Goal: Check status: Check status

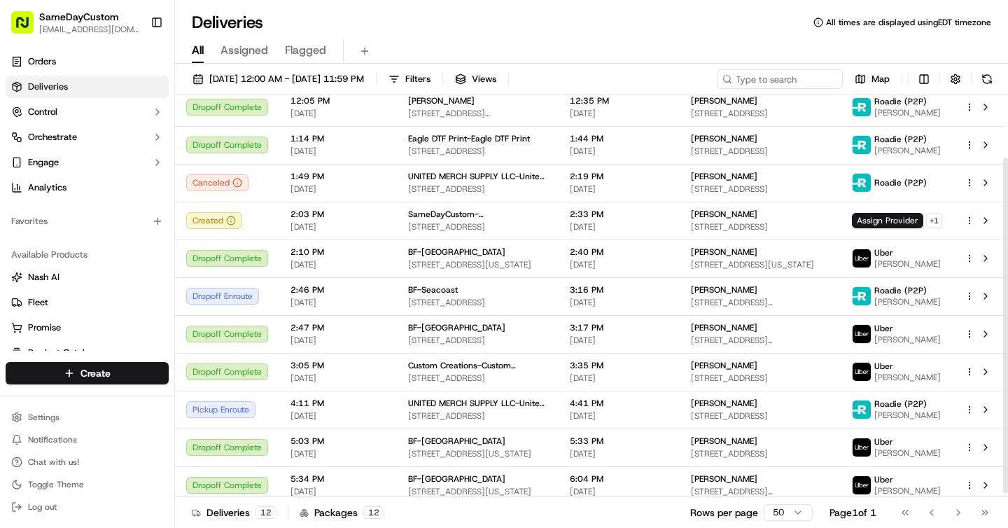
scroll to position [80, 0]
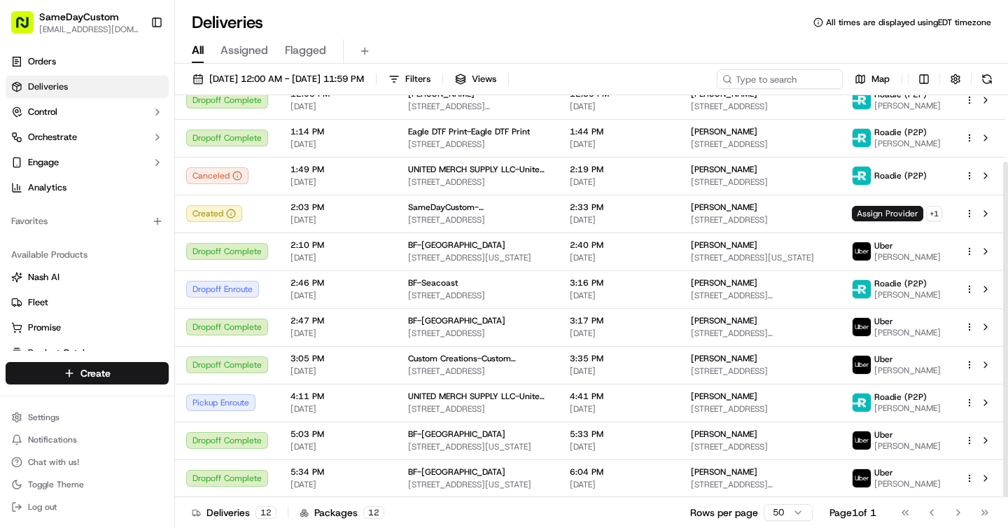
drag, startPoint x: 1005, startPoint y: 368, endPoint x: 1006, endPoint y: 409, distance: 41.3
click at [1006, 411] on div at bounding box center [1005, 329] width 5 height 335
click at [379, 434] on span "5:03 PM" at bounding box center [337, 433] width 95 height 11
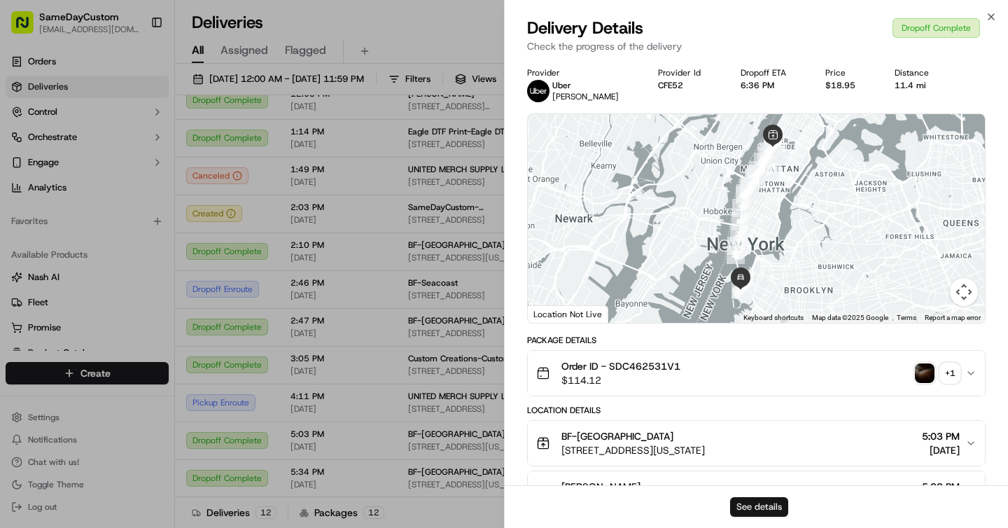
click at [758, 507] on button "See details" at bounding box center [759, 507] width 58 height 20
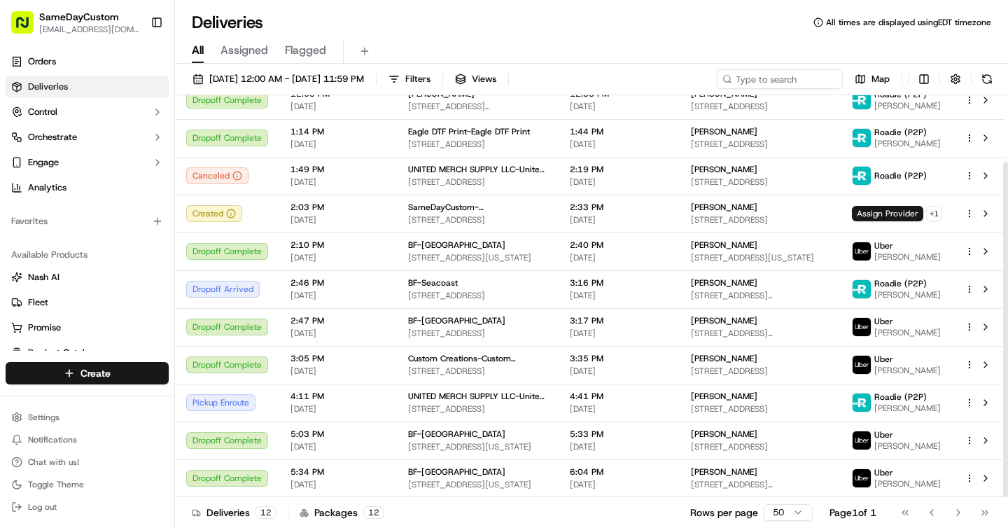
drag, startPoint x: 1004, startPoint y: 357, endPoint x: 1004, endPoint y: 440, distance: 83.3
click at [1004, 441] on div at bounding box center [1005, 329] width 5 height 335
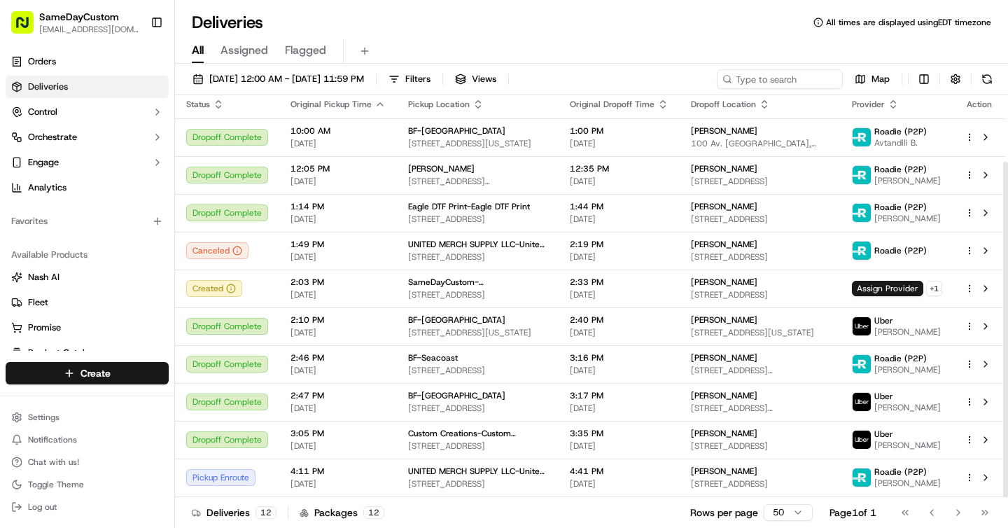
scroll to position [0, 0]
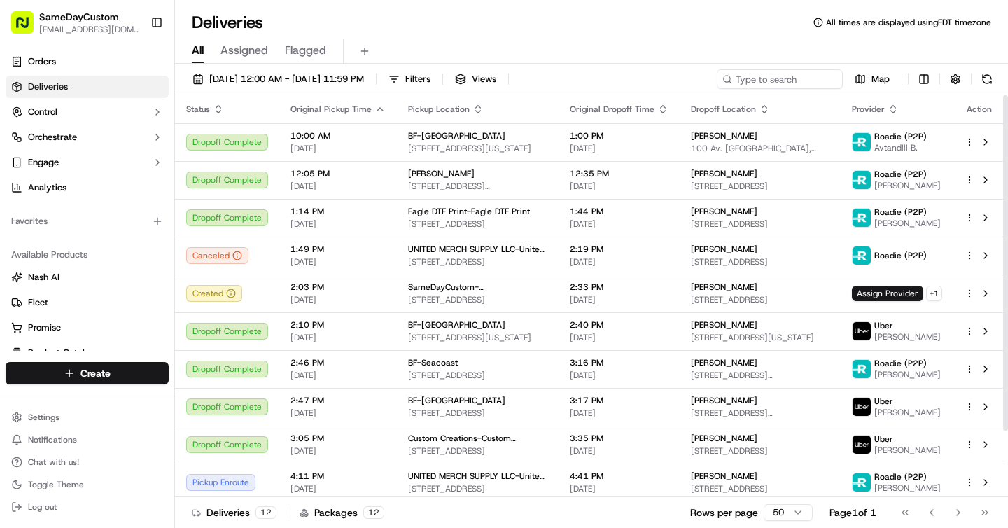
drag, startPoint x: 1004, startPoint y: 184, endPoint x: 1002, endPoint y: 31, distance: 152.6
click at [1003, 95] on div at bounding box center [1005, 262] width 5 height 335
click at [801, 82] on input at bounding box center [759, 79] width 168 height 20
paste input "4158555403"
type input "4158555403"
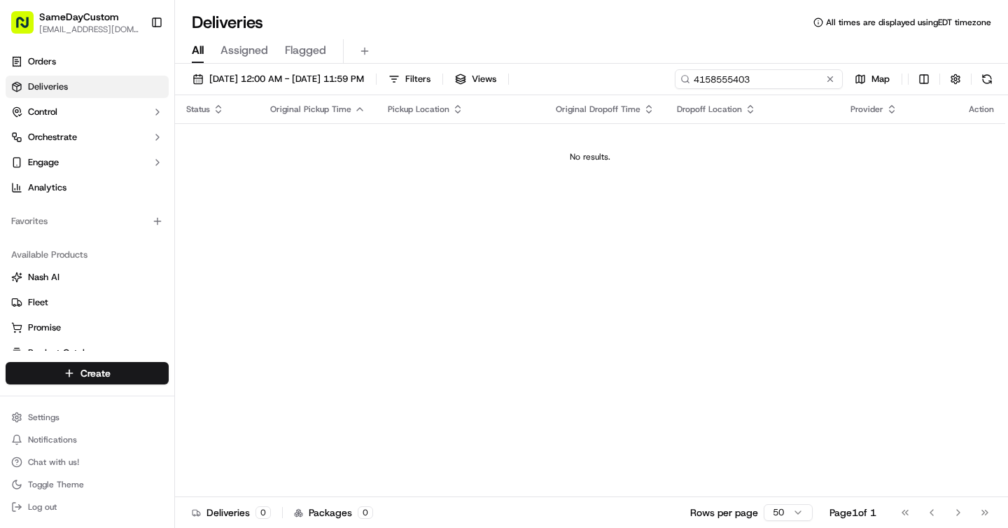
drag, startPoint x: 772, startPoint y: 81, endPoint x: 590, endPoint y: 81, distance: 182.0
click at [591, 81] on div "09/19/2025 12:00 AM - 09/19/2025 11:59 PM Filters Views 4158555403 Map" at bounding box center [591, 82] width 833 height 26
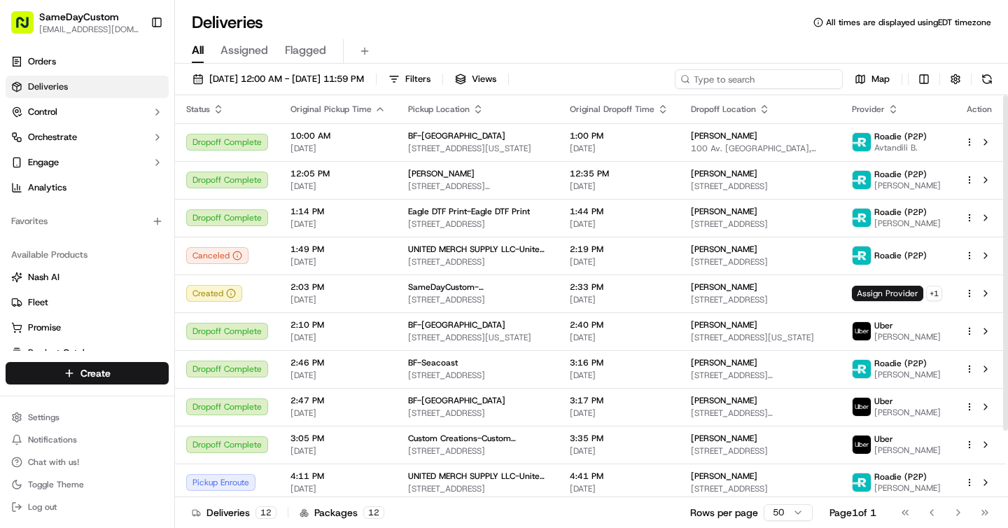
click at [762, 81] on input at bounding box center [759, 79] width 168 height 20
paste input "SDC336128V1"
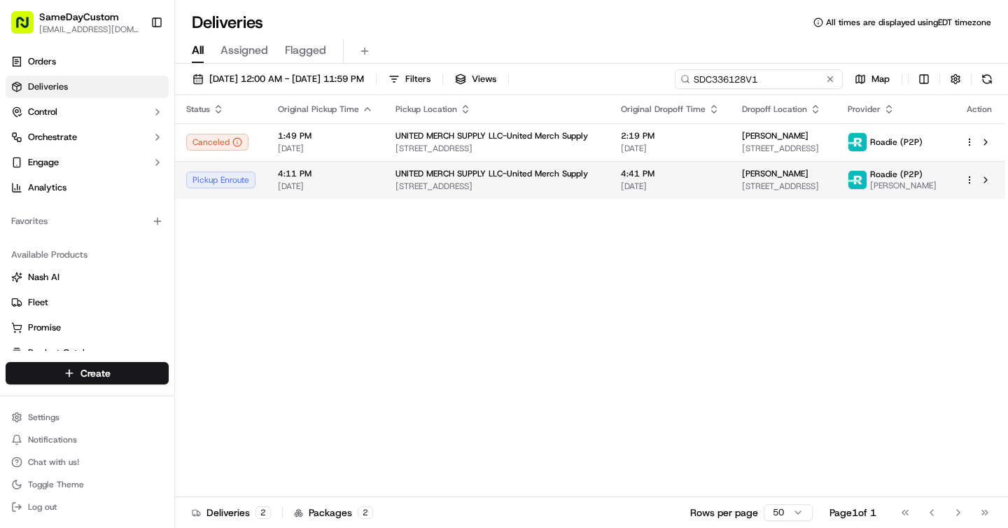
type input "SDC336128V1"
click at [482, 192] on td "UNITED MERCH SUPPLY LLC-United Merch Supply 8211 Orangethorpe Ave, Buena Park, …" at bounding box center [496, 180] width 225 height 38
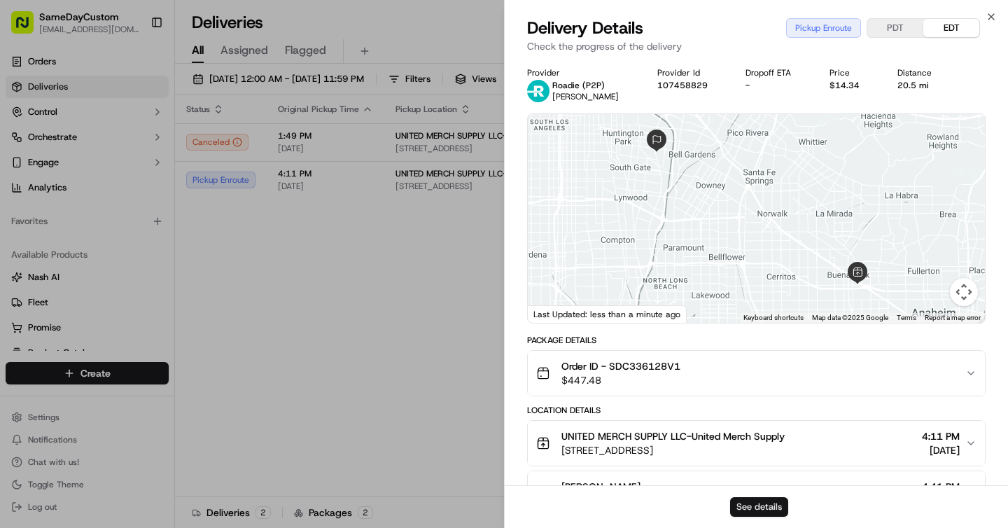
click at [757, 504] on button "See details" at bounding box center [759, 507] width 58 height 20
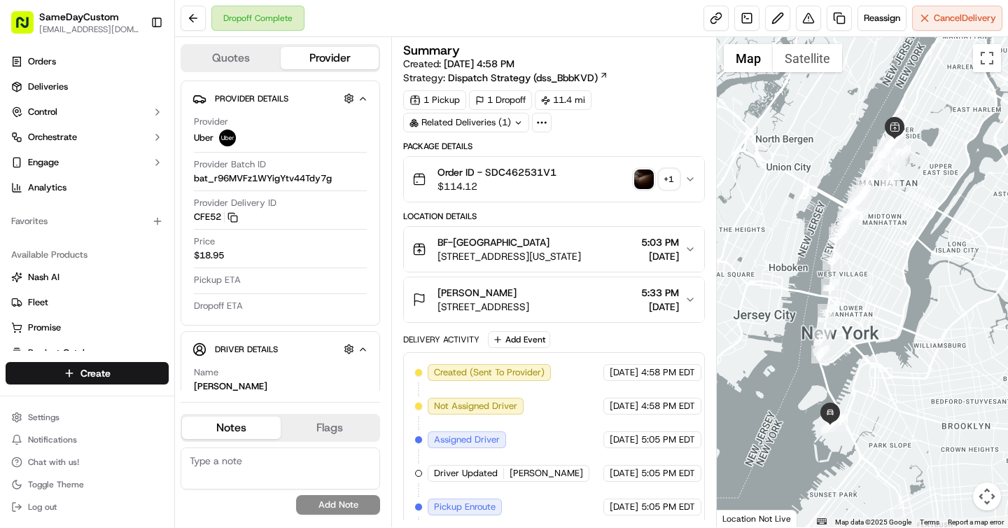
click at [650, 178] on img "button" at bounding box center [644, 179] width 20 height 20
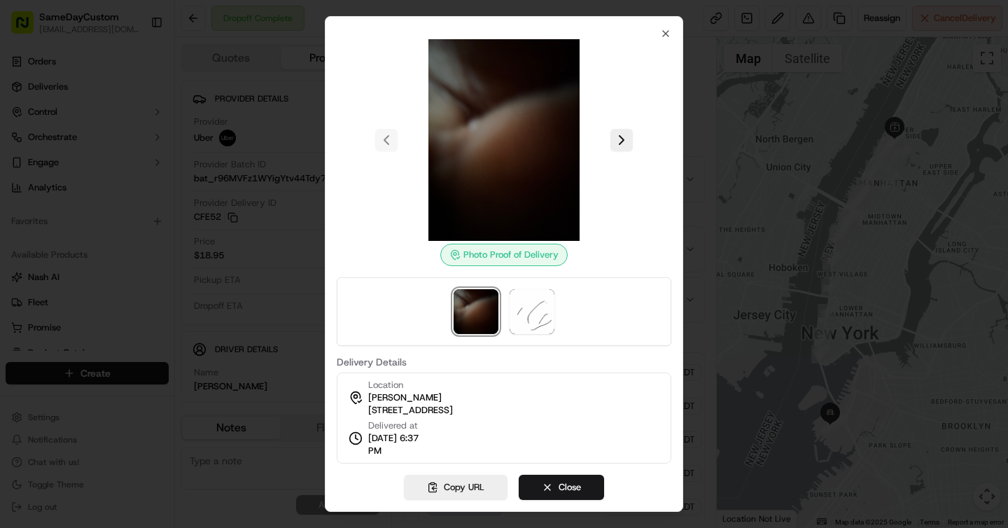
click at [546, 132] on img at bounding box center [504, 140] width 202 height 202
click at [663, 31] on icon "button" at bounding box center [666, 34] width 6 height 6
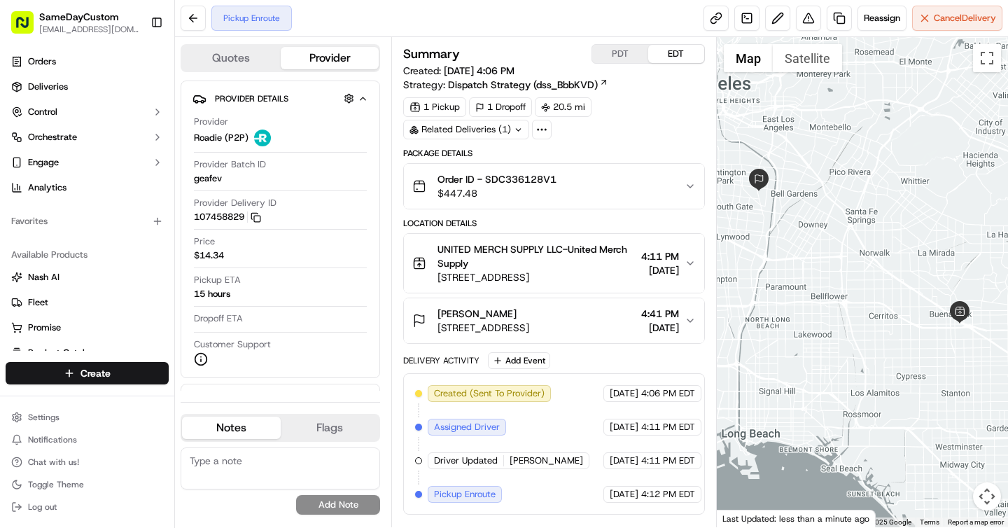
drag, startPoint x: 814, startPoint y: 314, endPoint x: 808, endPoint y: 286, distance: 29.2
click at [808, 288] on div at bounding box center [863, 282] width 292 height 490
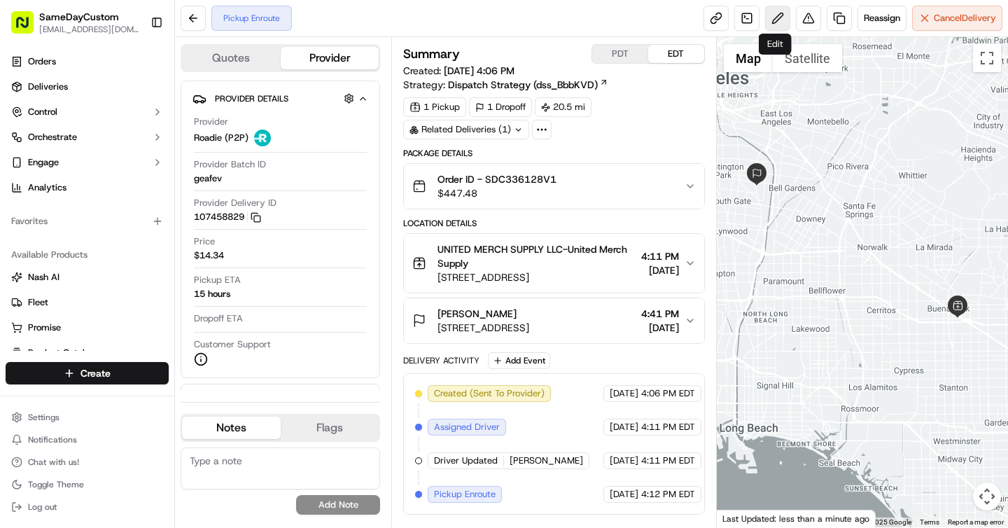
click at [783, 21] on button at bounding box center [777, 18] width 25 height 25
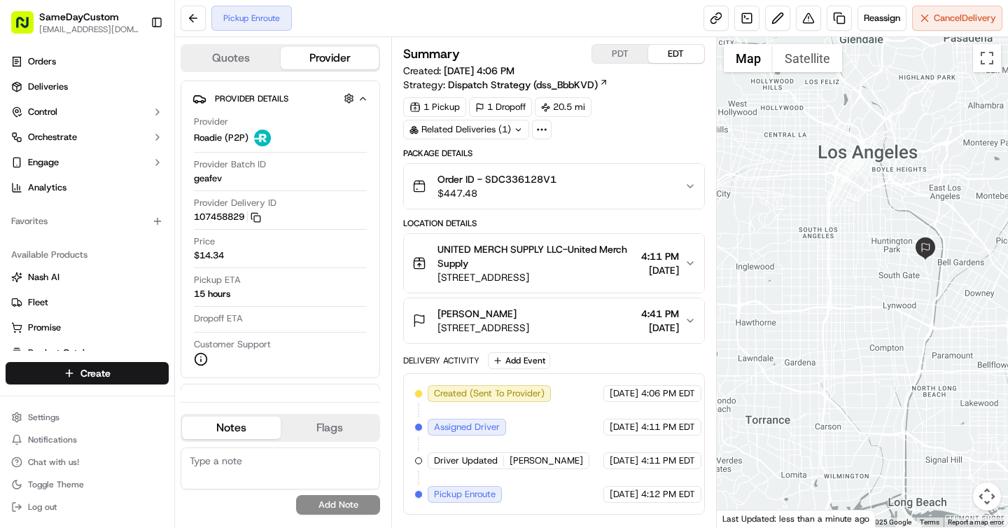
drag, startPoint x: 878, startPoint y: 346, endPoint x: 1007, endPoint y: 409, distance: 144.0
click at [1007, 409] on div at bounding box center [863, 282] width 292 height 490
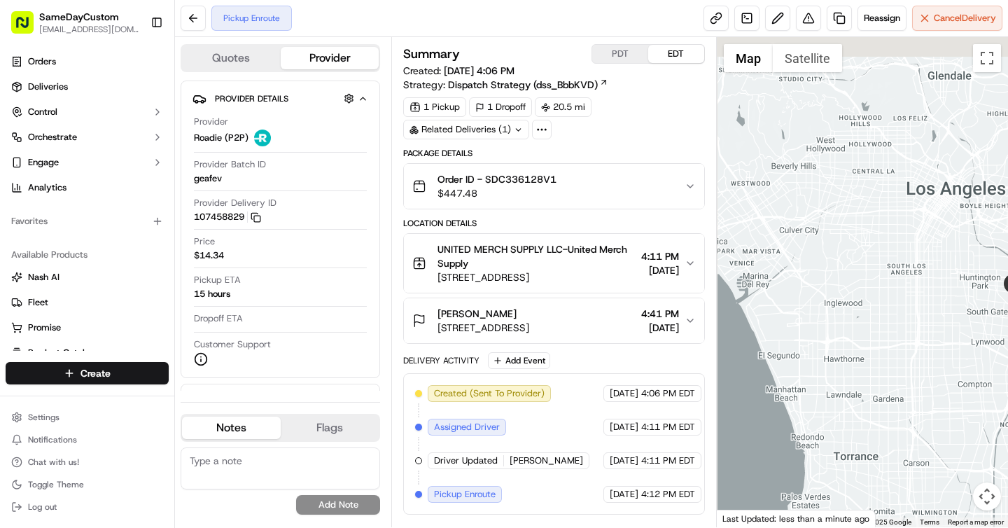
drag, startPoint x: 906, startPoint y: 395, endPoint x: 996, endPoint y: 428, distance: 95.9
click at [997, 430] on div at bounding box center [863, 282] width 292 height 490
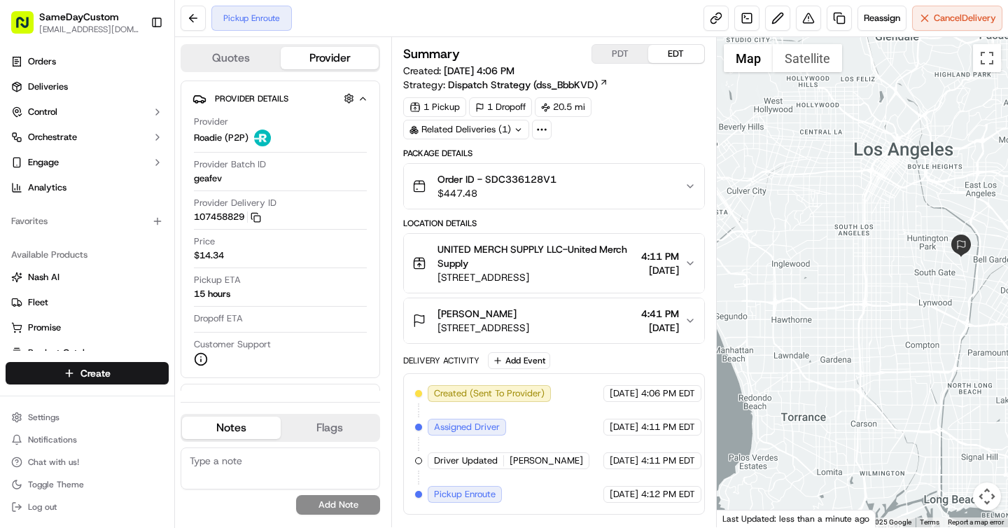
drag, startPoint x: 946, startPoint y: 420, endPoint x: 892, endPoint y: 386, distance: 63.9
click at [892, 386] on div at bounding box center [863, 282] width 292 height 490
click at [687, 264] on icon "button" at bounding box center [690, 263] width 11 height 11
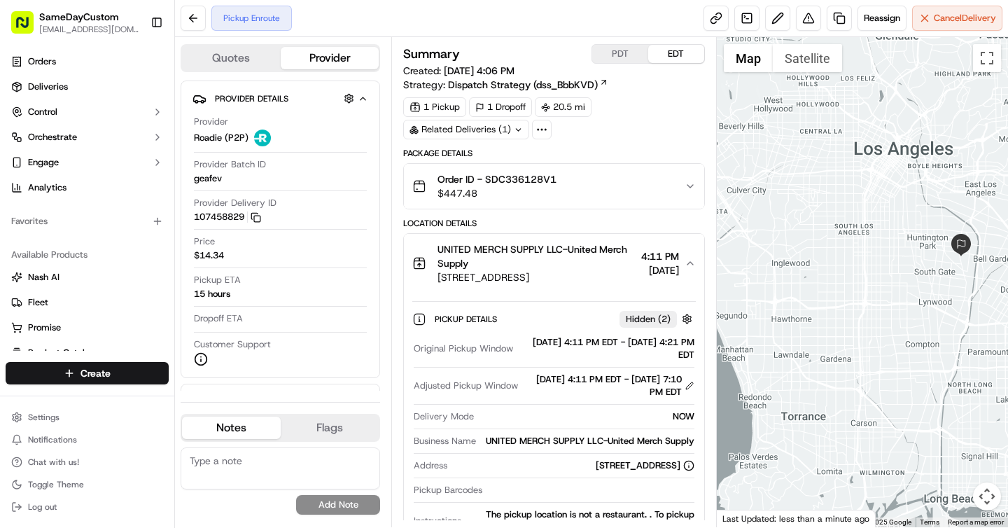
click at [623, 44] on div "PDT EDT" at bounding box center [647, 54] width 113 height 20
click at [621, 58] on button "PDT" at bounding box center [620, 54] width 56 height 18
click at [668, 52] on button "EDT" at bounding box center [676, 54] width 56 height 18
click at [692, 262] on icon "button" at bounding box center [690, 263] width 11 height 11
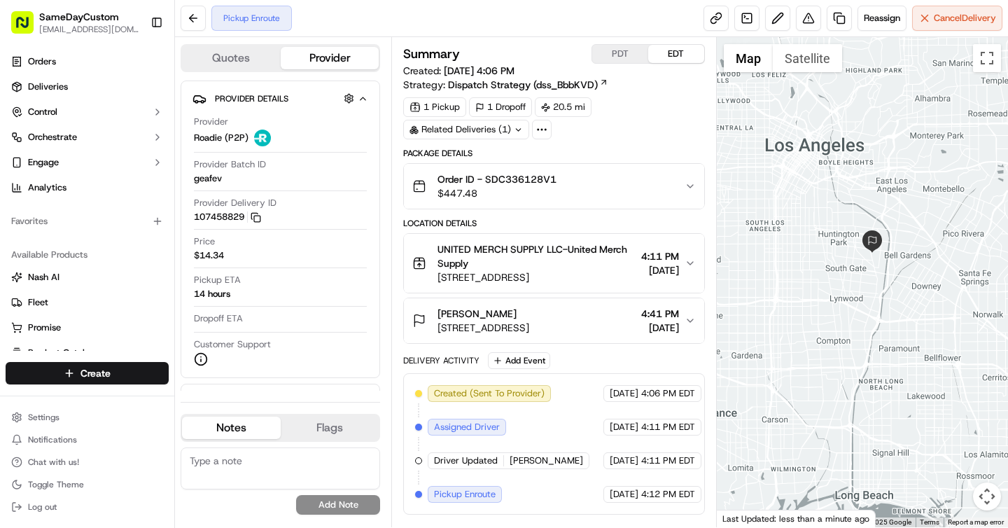
drag, startPoint x: 847, startPoint y: 303, endPoint x: 747, endPoint y: 281, distance: 102.6
click at [747, 281] on div at bounding box center [863, 282] width 292 height 490
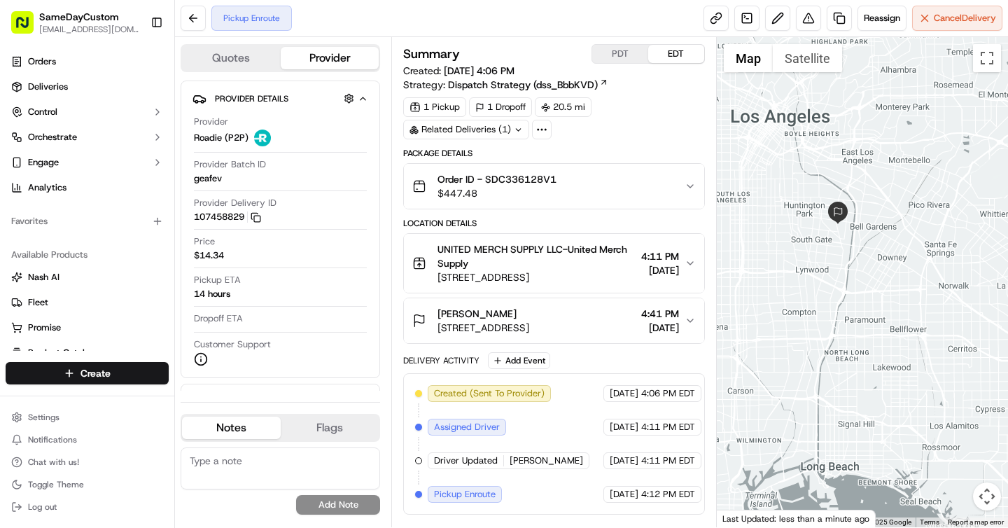
drag, startPoint x: 786, startPoint y: 300, endPoint x: 762, endPoint y: 286, distance: 27.3
click at [762, 287] on div at bounding box center [863, 282] width 292 height 490
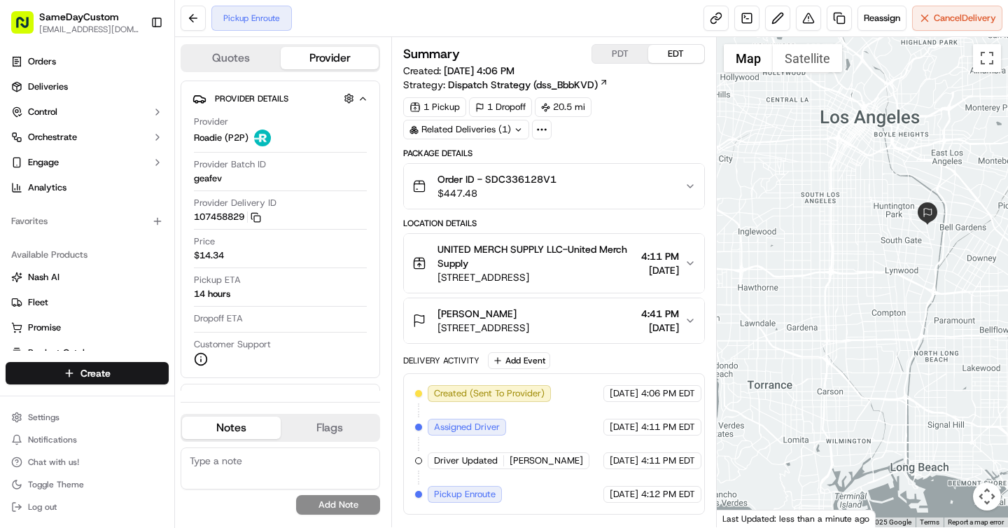
drag, startPoint x: 817, startPoint y: 213, endPoint x: 912, endPoint y: 230, distance: 96.6
click at [914, 231] on div at bounding box center [863, 282] width 292 height 490
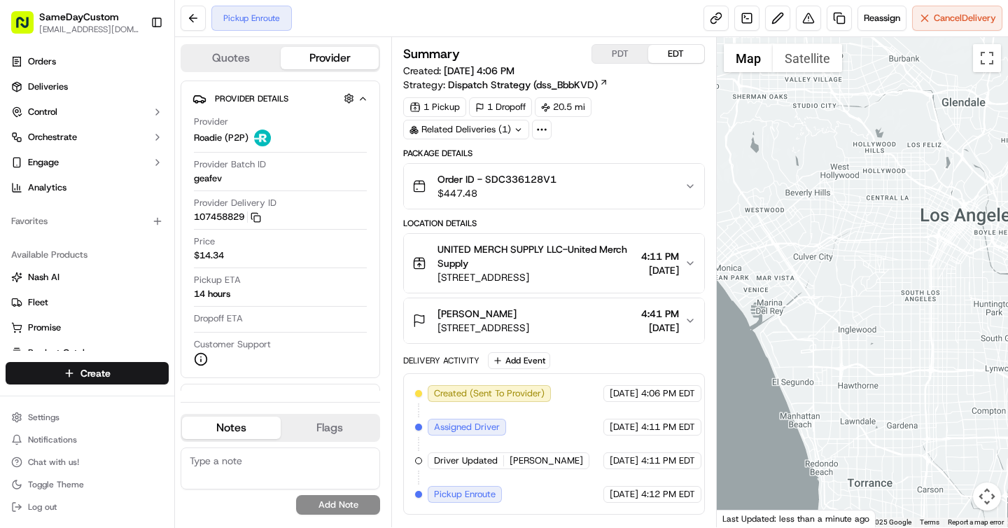
drag, startPoint x: 944, startPoint y: 257, endPoint x: 1007, endPoint y: 343, distance: 106.7
click at [1007, 343] on div at bounding box center [863, 282] width 292 height 490
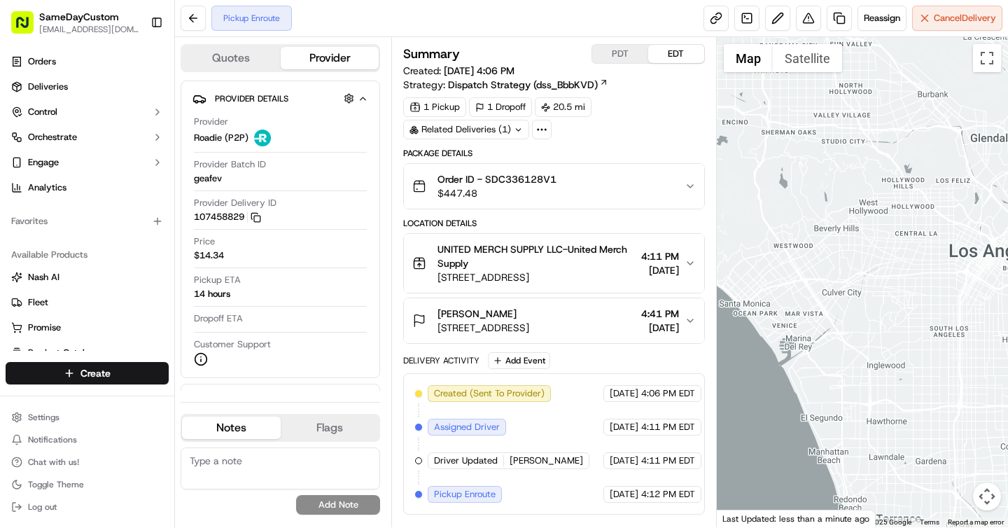
drag, startPoint x: 865, startPoint y: 279, endPoint x: 787, endPoint y: 249, distance: 83.7
click at [787, 249] on div at bounding box center [863, 282] width 292 height 490
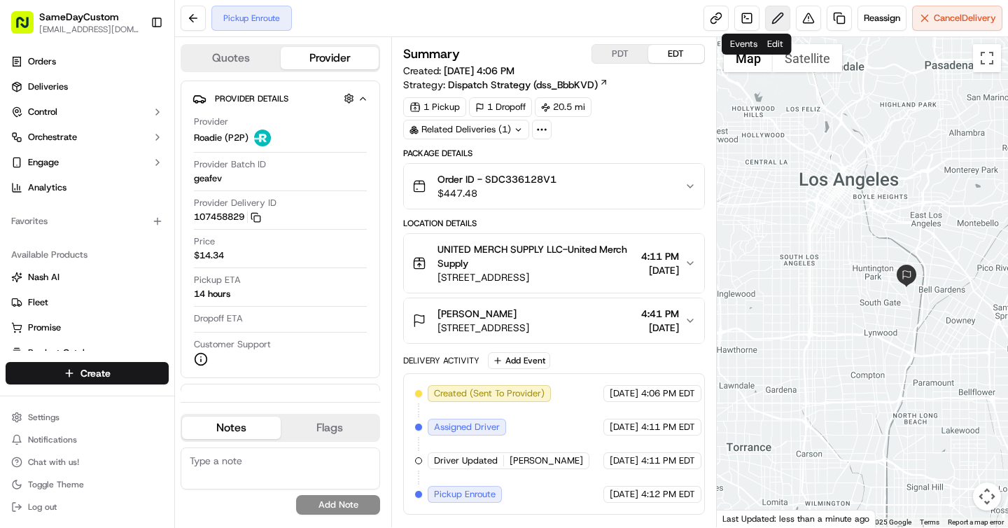
click at [783, 18] on button at bounding box center [777, 18] width 25 height 25
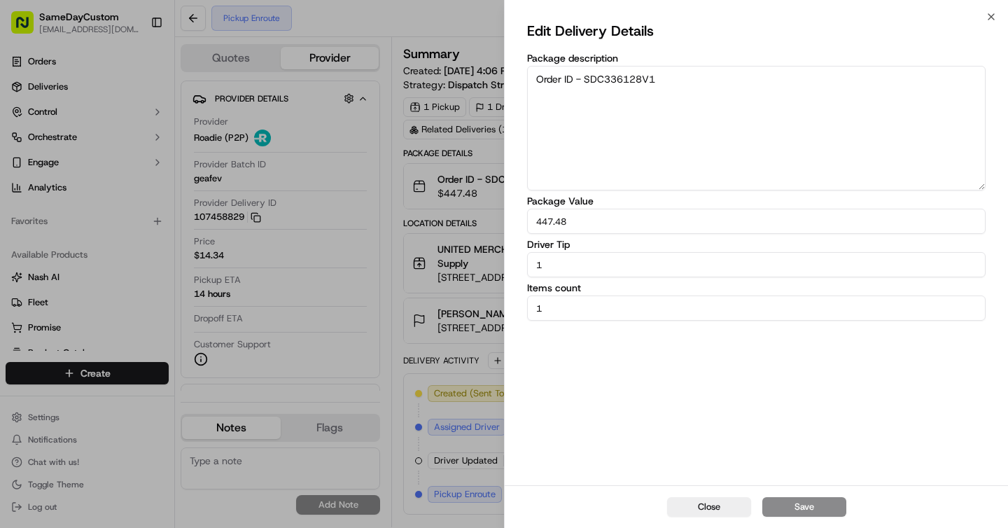
click at [614, 265] on input "1" at bounding box center [756, 264] width 458 height 25
type input "5"
click at [801, 514] on button "Save" at bounding box center [804, 507] width 84 height 20
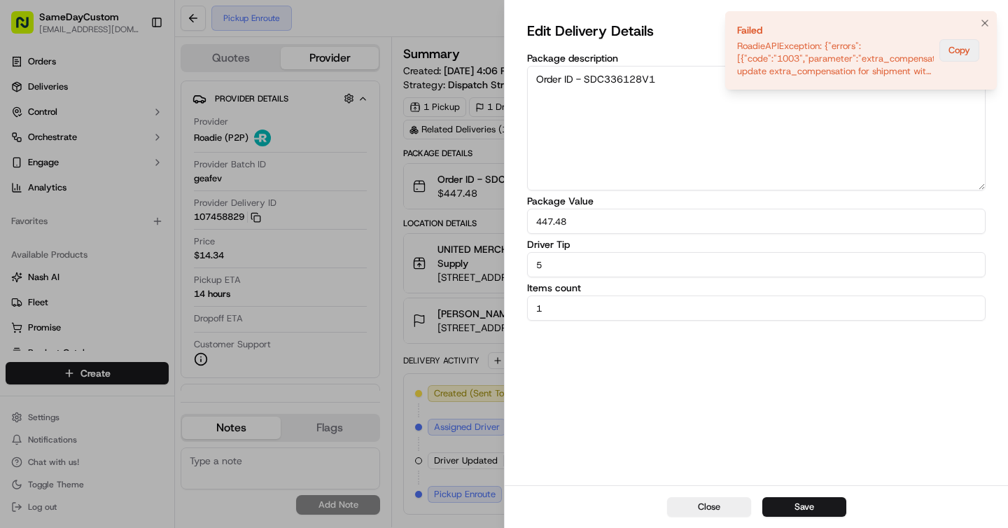
click at [965, 51] on button "Copy" at bounding box center [959, 50] width 40 height 22
click at [987, 24] on icon "Notifications (F8)" at bounding box center [984, 22] width 11 height 11
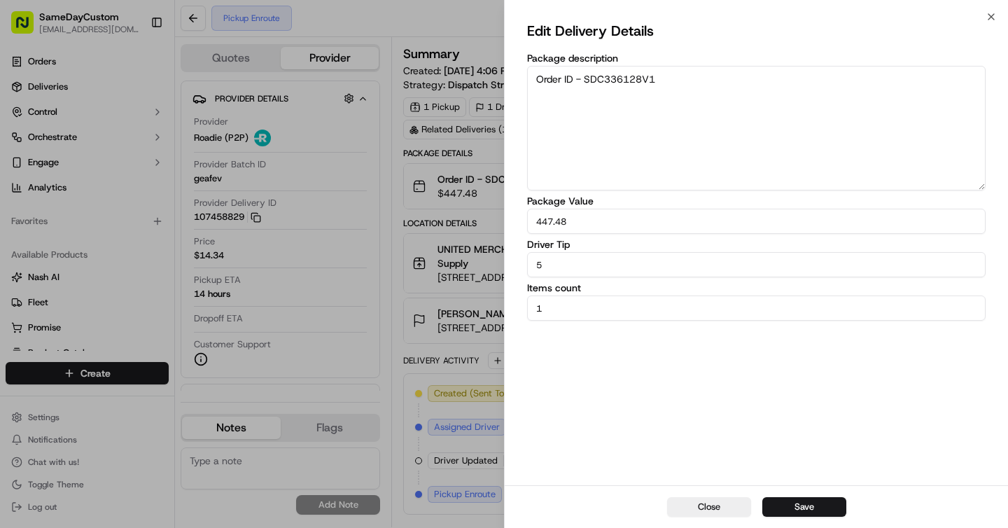
click at [987, 22] on div "Edit Delivery Details Package description Order ID - SDC336128V1 Package Value …" at bounding box center [756, 251] width 503 height 468
click at [993, 15] on icon "button" at bounding box center [991, 16] width 11 height 11
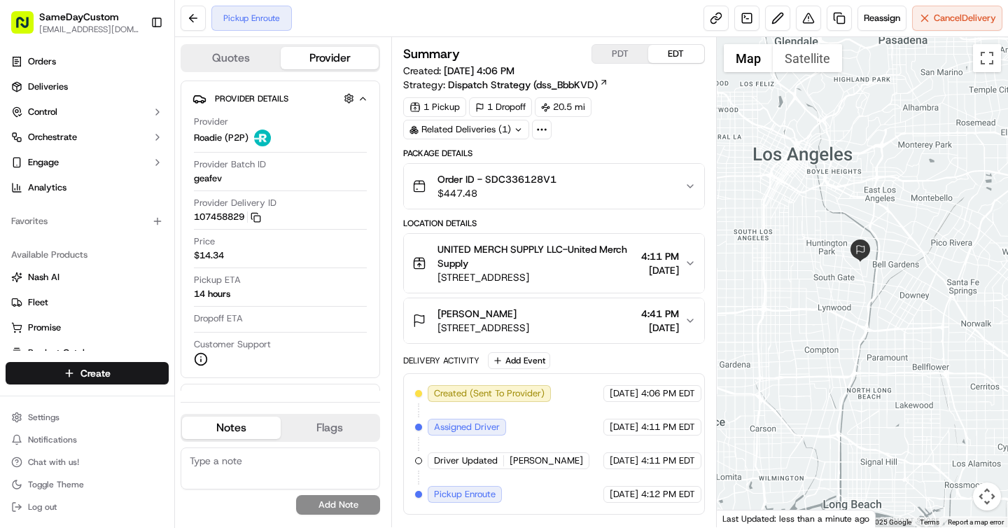
drag, startPoint x: 867, startPoint y: 419, endPoint x: 821, endPoint y: 393, distance: 52.6
click at [821, 393] on div at bounding box center [863, 282] width 292 height 490
click at [615, 44] on div "PDT EDT" at bounding box center [647, 54] width 113 height 20
click at [601, 62] on button "PDT" at bounding box center [620, 54] width 56 height 18
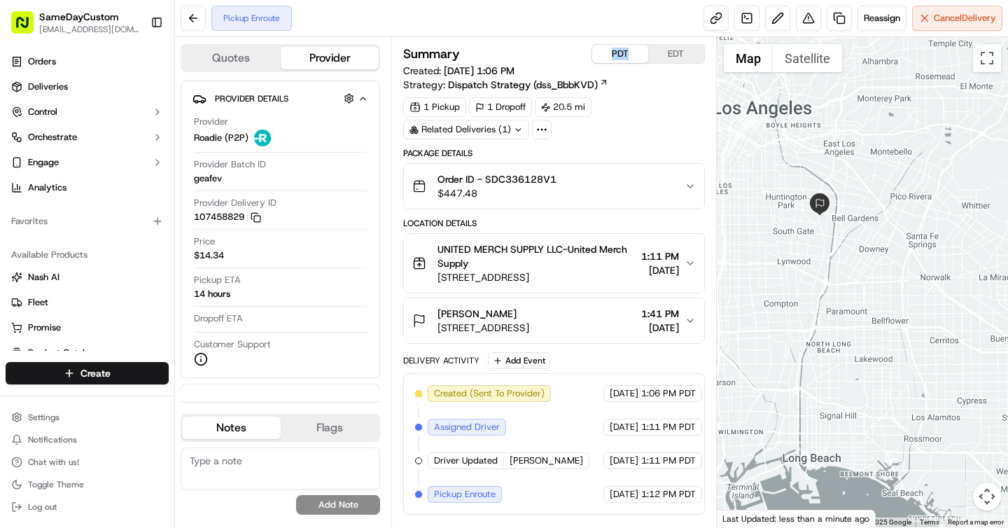
drag, startPoint x: 847, startPoint y: 337, endPoint x: 776, endPoint y: 244, distance: 116.9
click at [776, 244] on div at bounding box center [863, 282] width 292 height 490
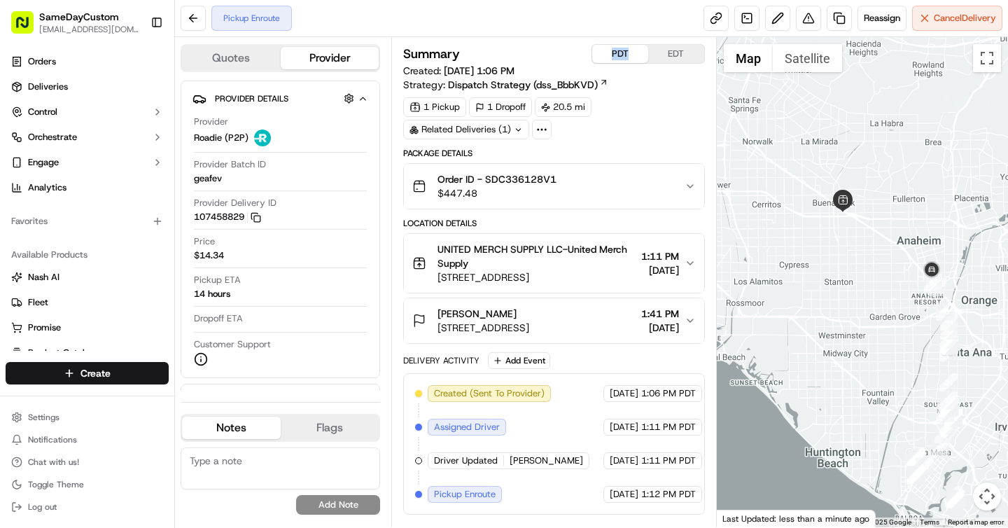
drag, startPoint x: 883, startPoint y: 294, endPoint x: 756, endPoint y: 244, distance: 136.4
click at [756, 244] on div at bounding box center [863, 282] width 292 height 490
click at [503, 189] on span "$447.48" at bounding box center [496, 193] width 119 height 14
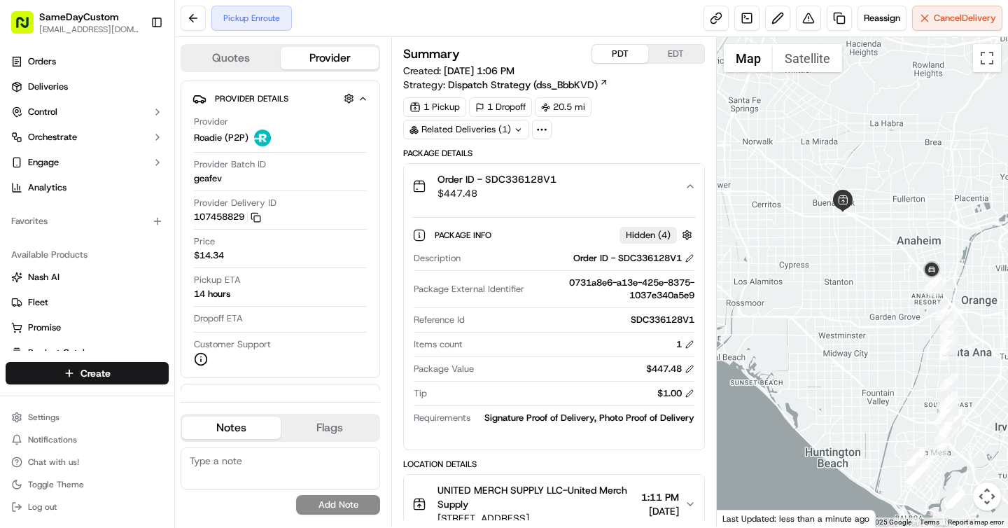
click at [504, 178] on span "Order ID - SDC336128V1" at bounding box center [496, 179] width 119 height 14
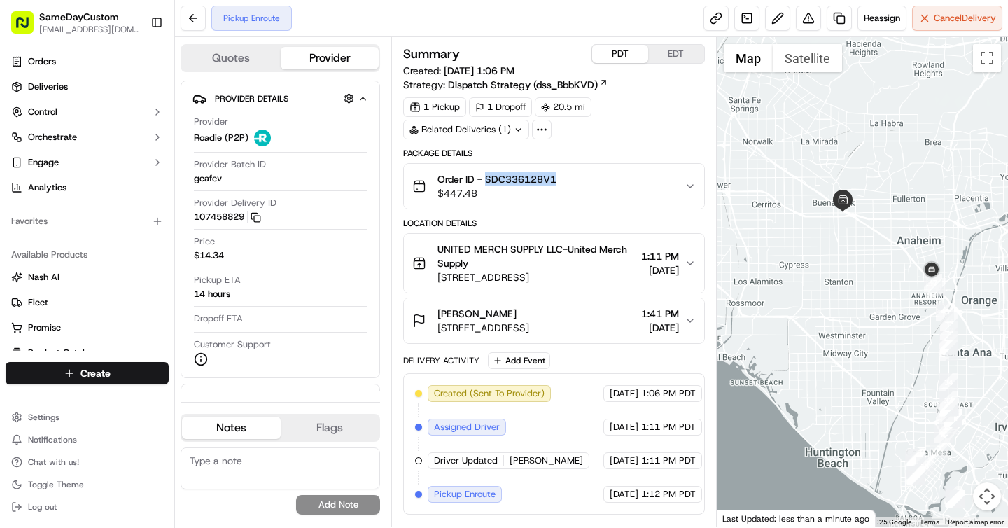
copy span "SDC336128V1"
click at [715, 17] on link at bounding box center [715, 18] width 25 height 25
